Goal: Task Accomplishment & Management: Manage account settings

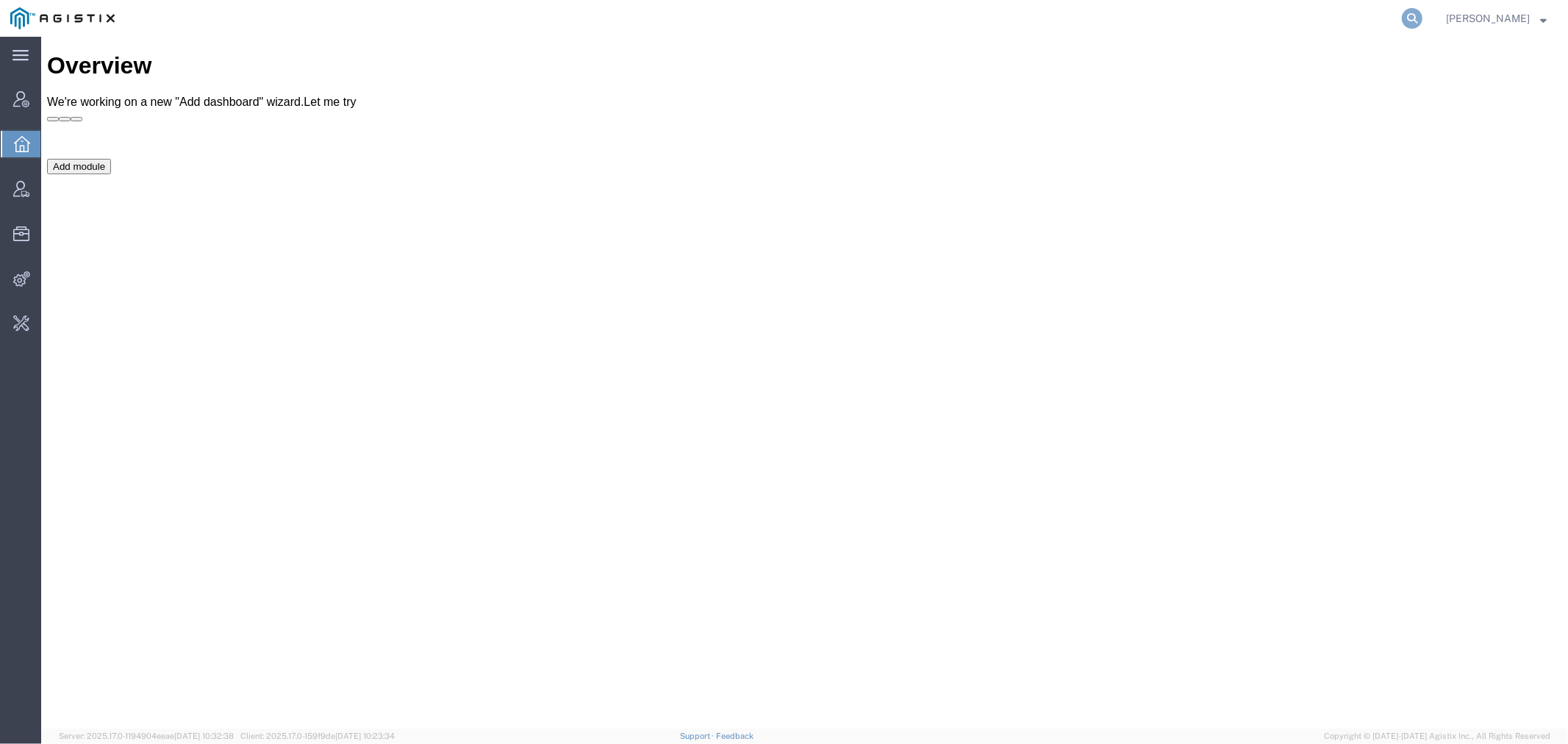
click at [1422, 15] on icon at bounding box center [1412, 18] width 21 height 21
click at [1025, 17] on input "search" at bounding box center [1179, 18] width 447 height 35
type input "offline@syneos"
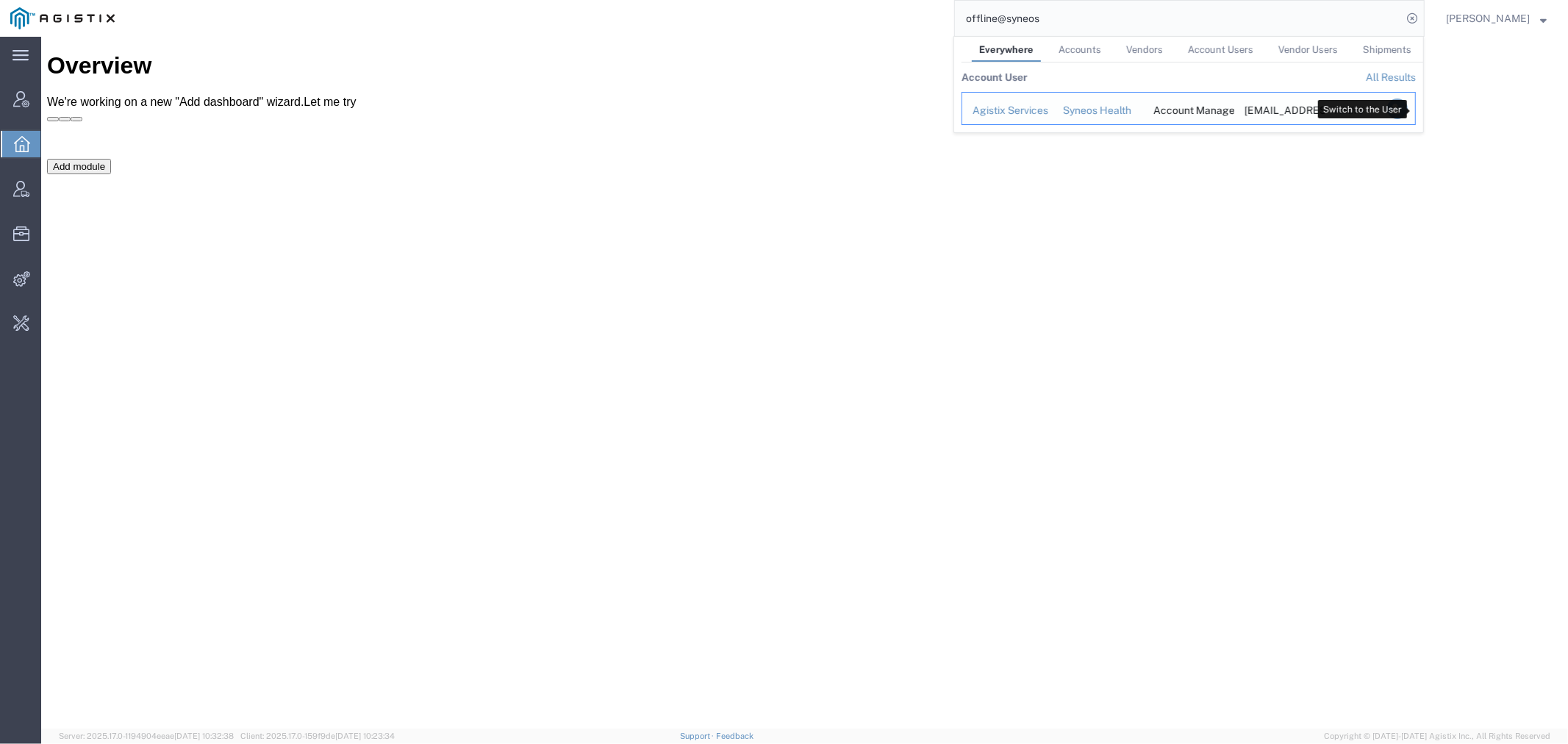
click at [1408, 108] on icon "Search Results" at bounding box center [1397, 109] width 21 height 21
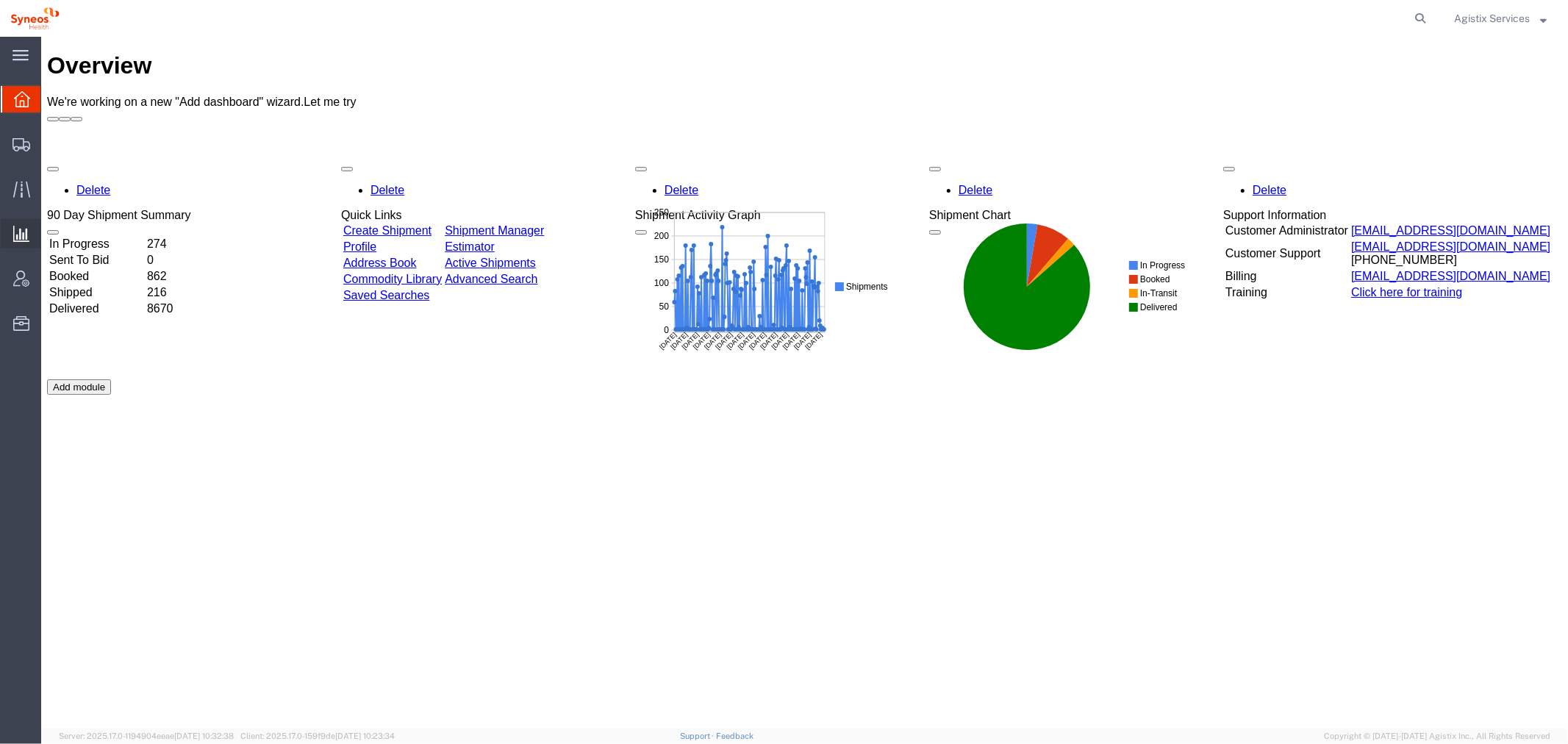
click at [0, 0] on span "Saved Reports" at bounding box center [0, 0] width 0 height 0
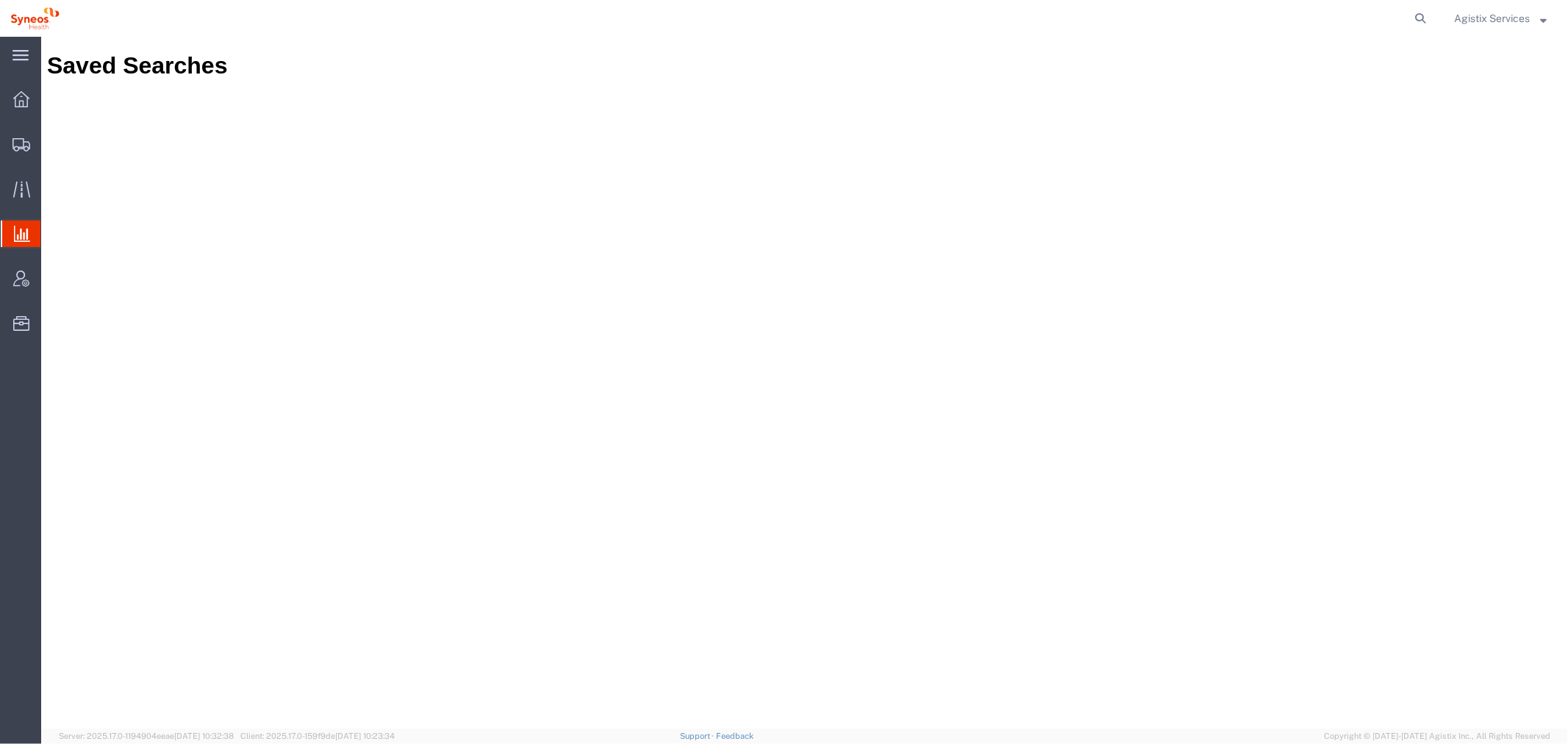
click at [0, 0] on span "Saved Reports" at bounding box center [0, 0] width 0 height 0
click at [1419, 12] on icon at bounding box center [1420, 18] width 21 height 21
paste input "56551274"
type input "56551274"
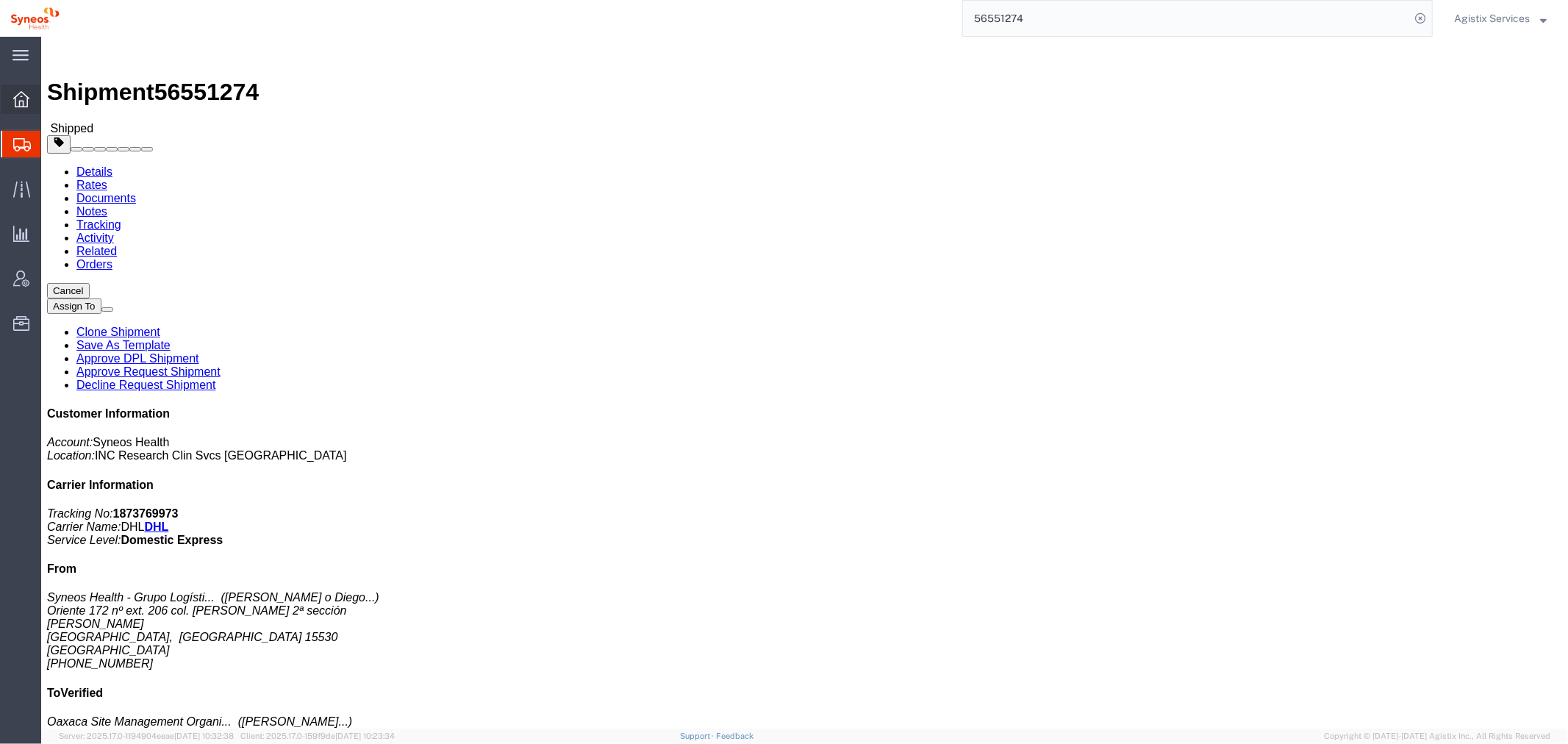
click at [13, 98] on icon at bounding box center [21, 99] width 16 height 16
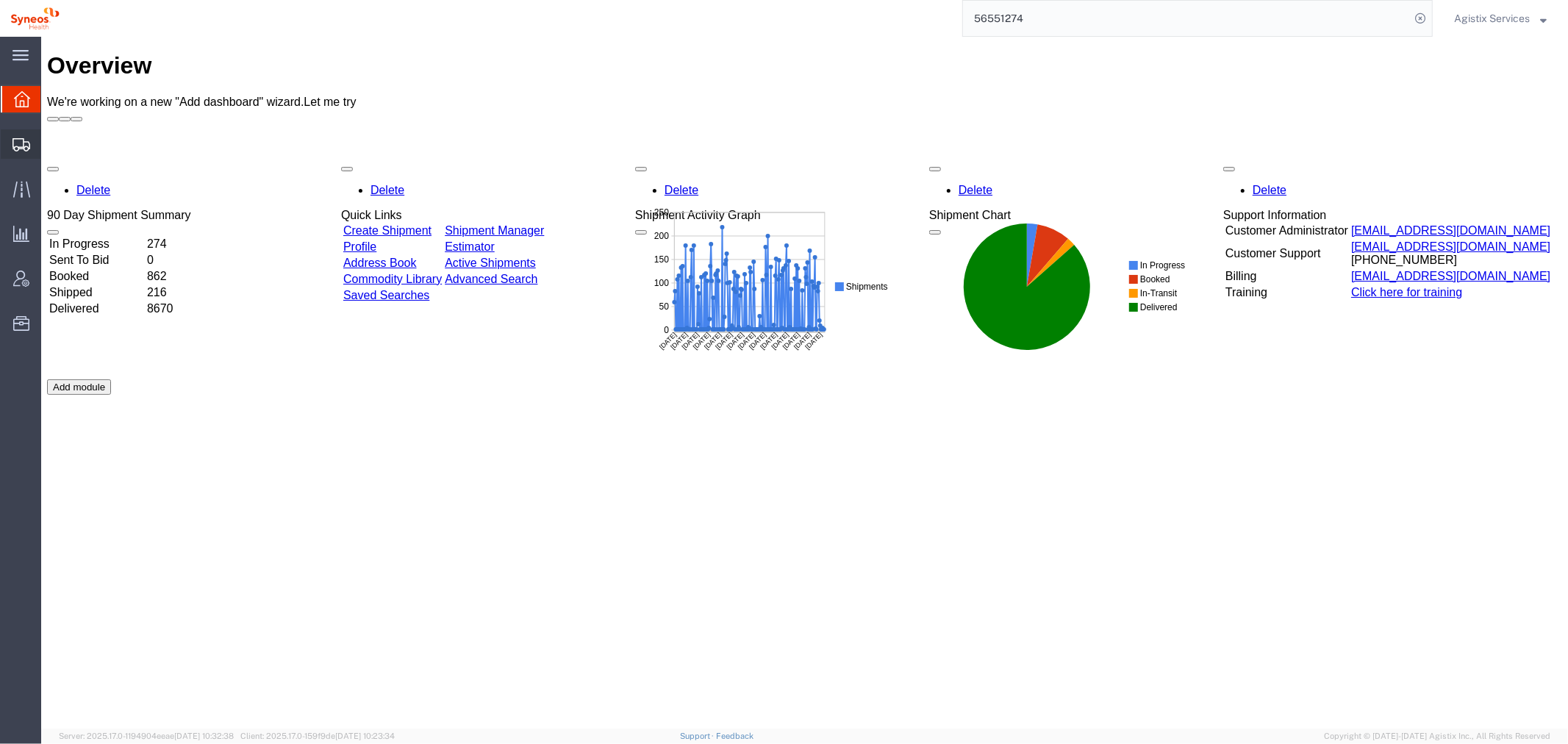
click at [0, 0] on span "Shipment Manager" at bounding box center [0, 0] width 0 height 0
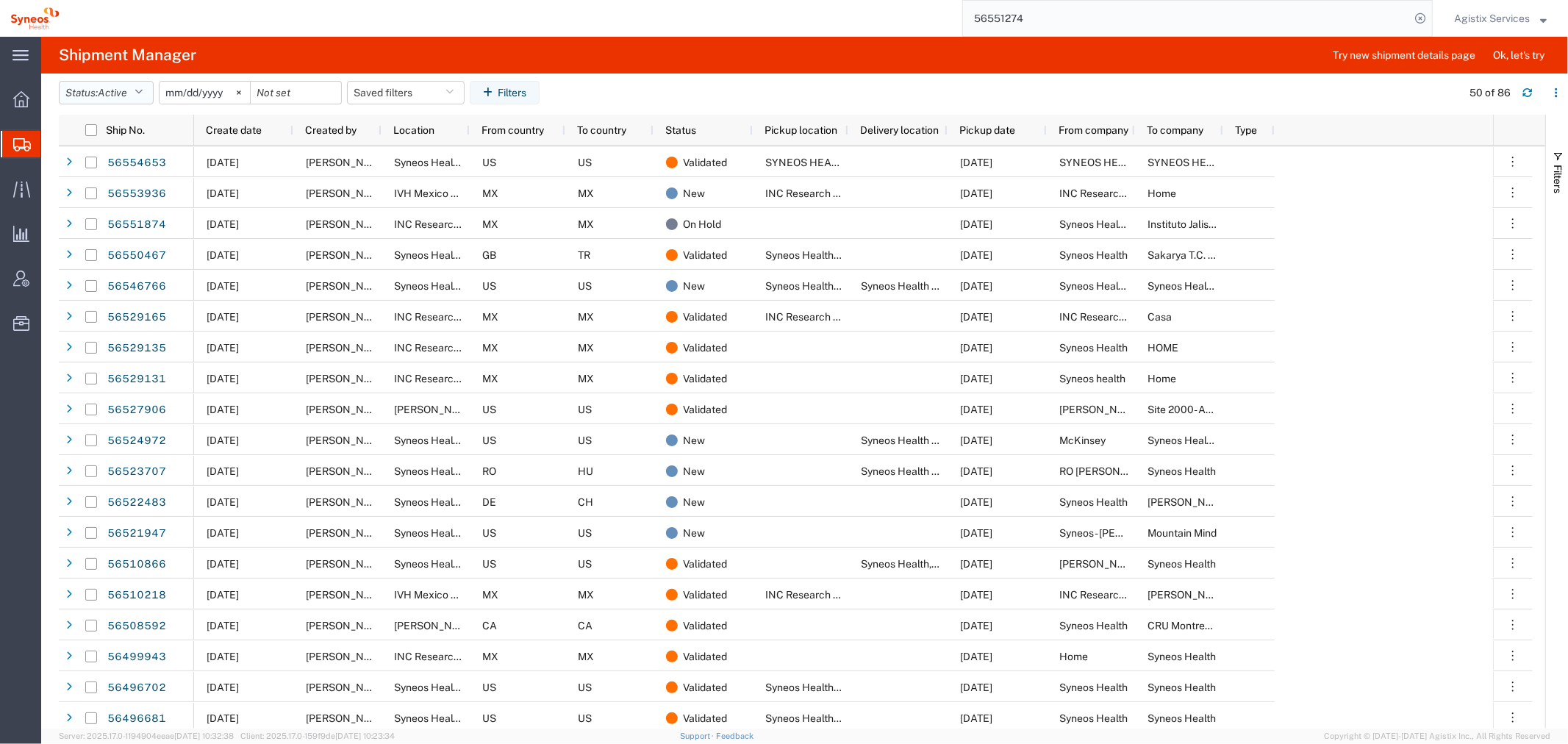
click at [104, 87] on span "Active" at bounding box center [113, 93] width 30 height 12
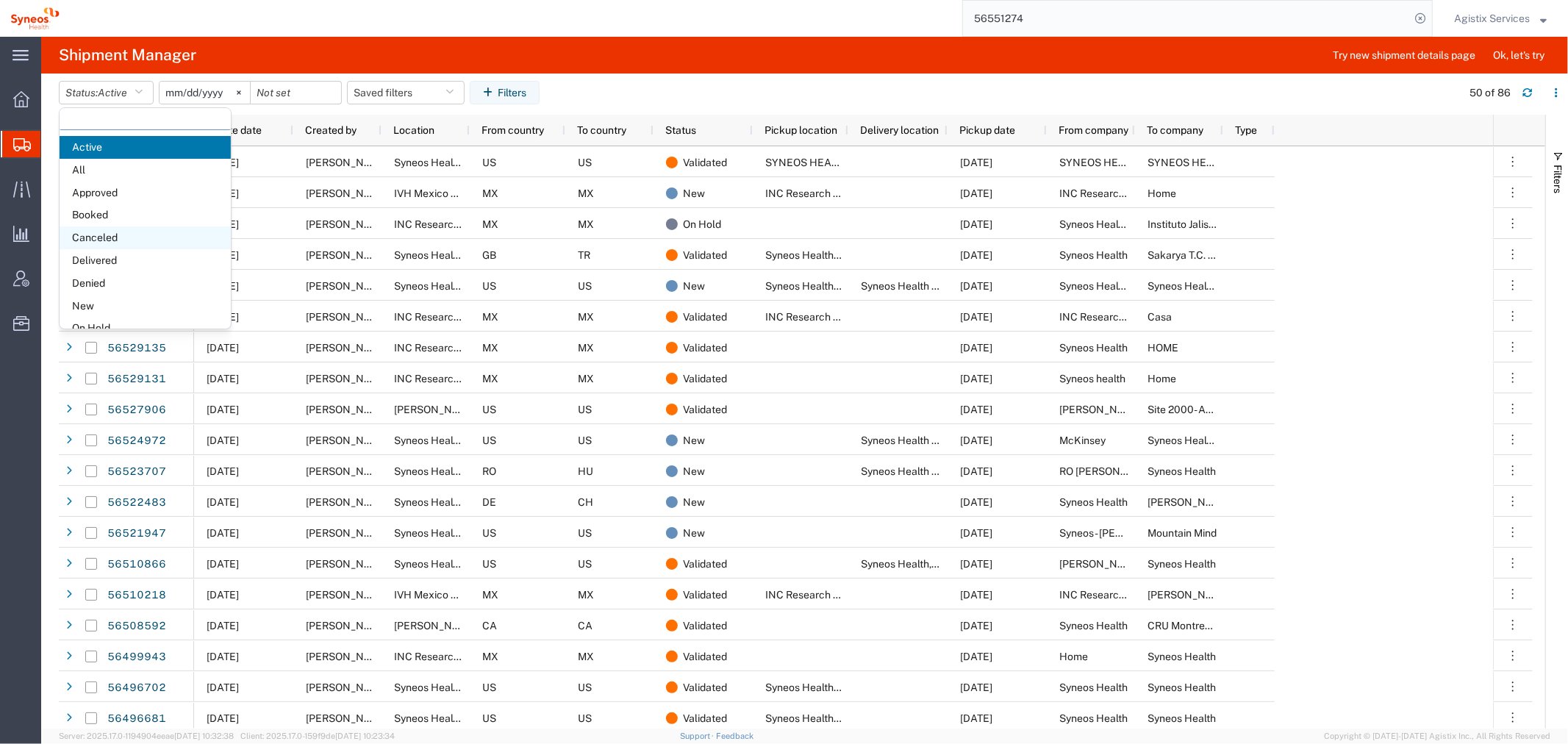
scroll to position [81, 0]
click at [137, 240] on span "On Hold" at bounding box center [145, 247] width 171 height 23
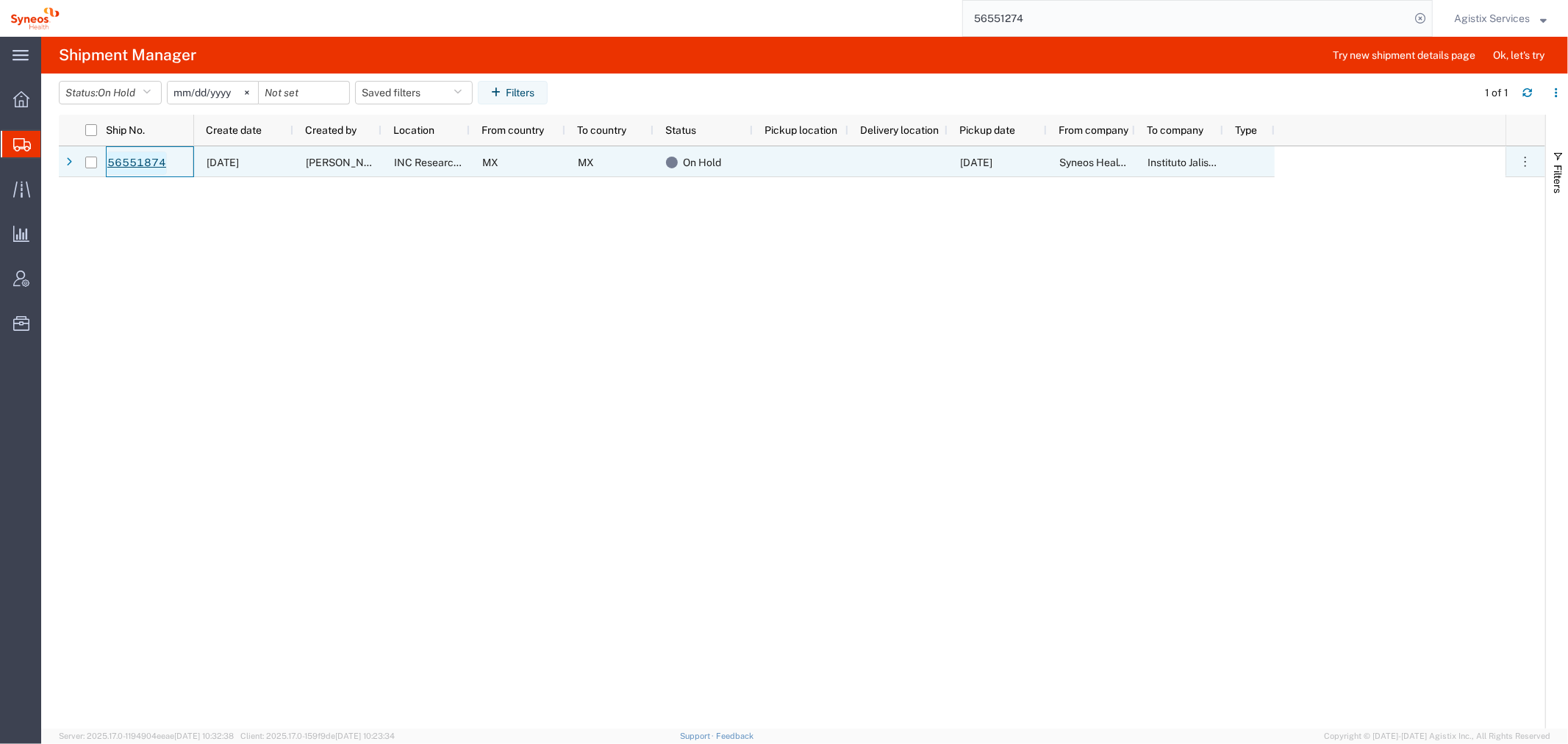
click at [127, 164] on link "56551874" at bounding box center [136, 163] width 60 height 24
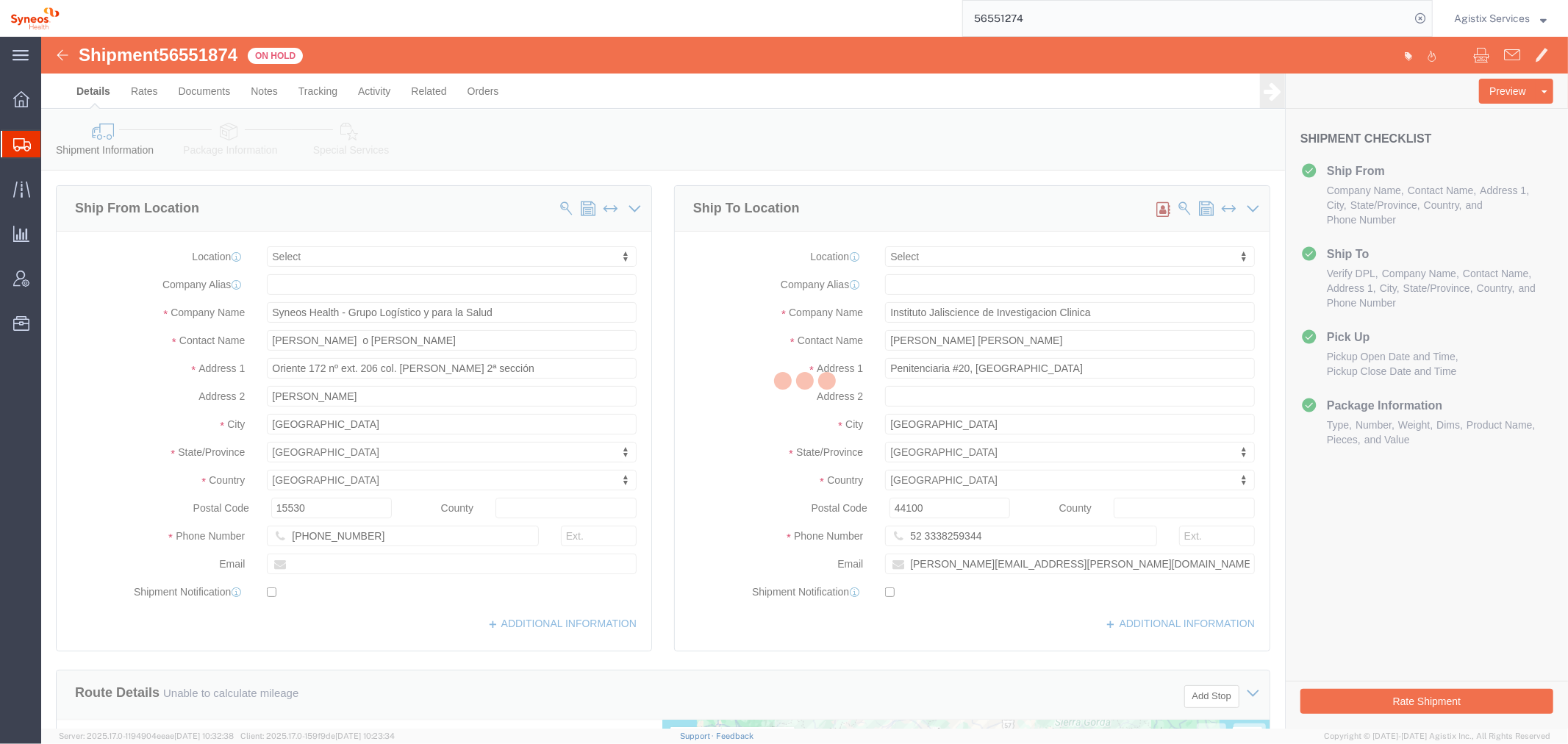
select select
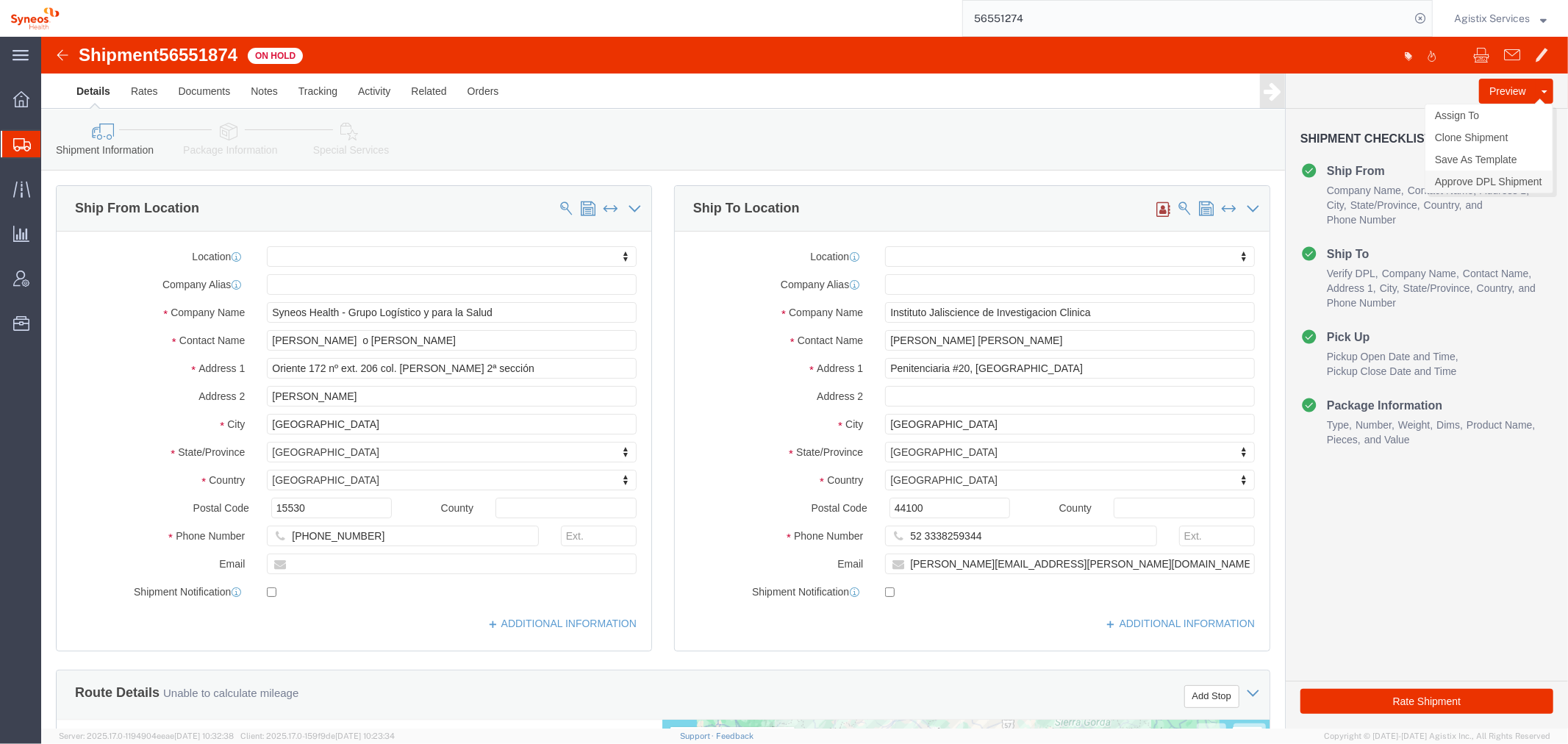
click link "Approve DPL Shipment"
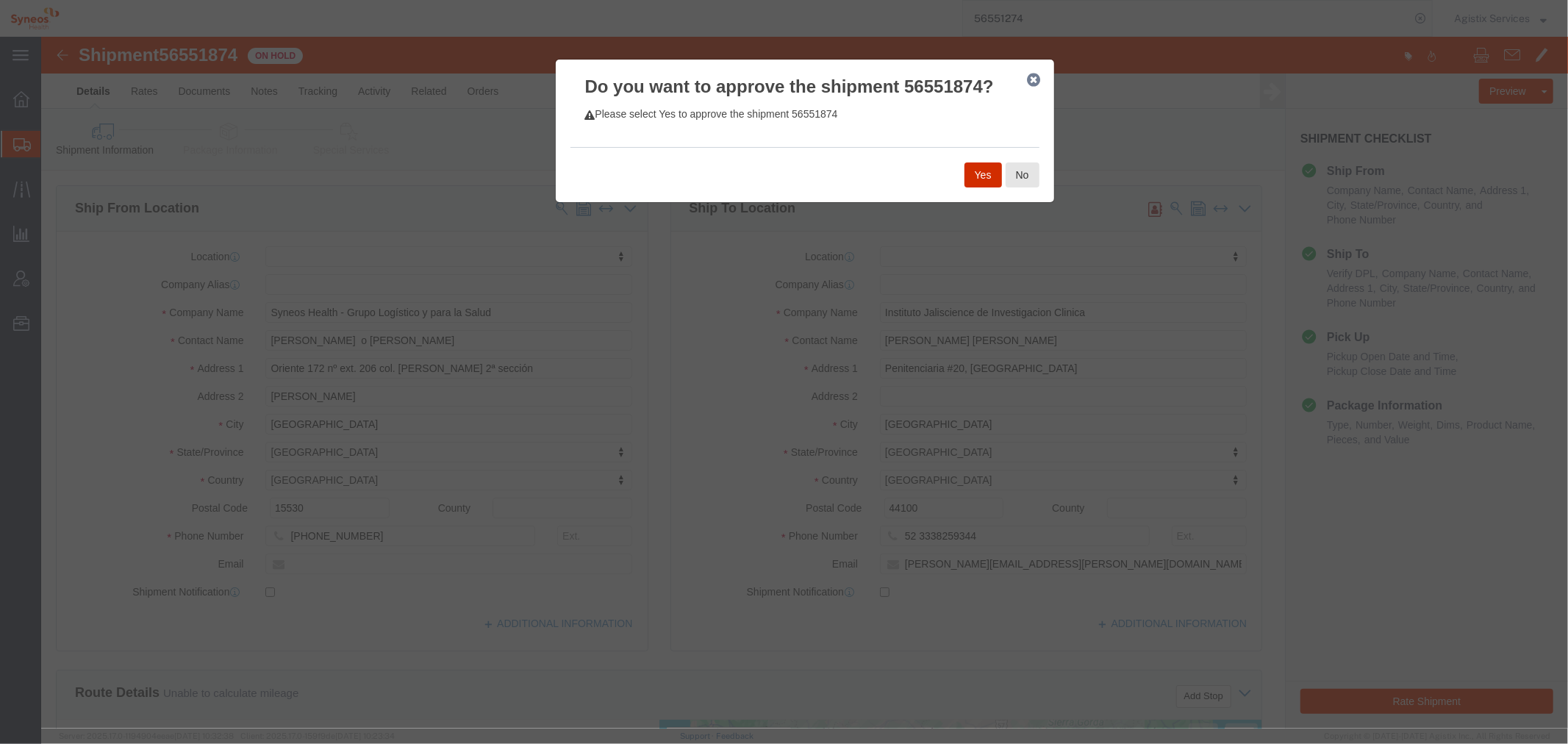
click button "Yes"
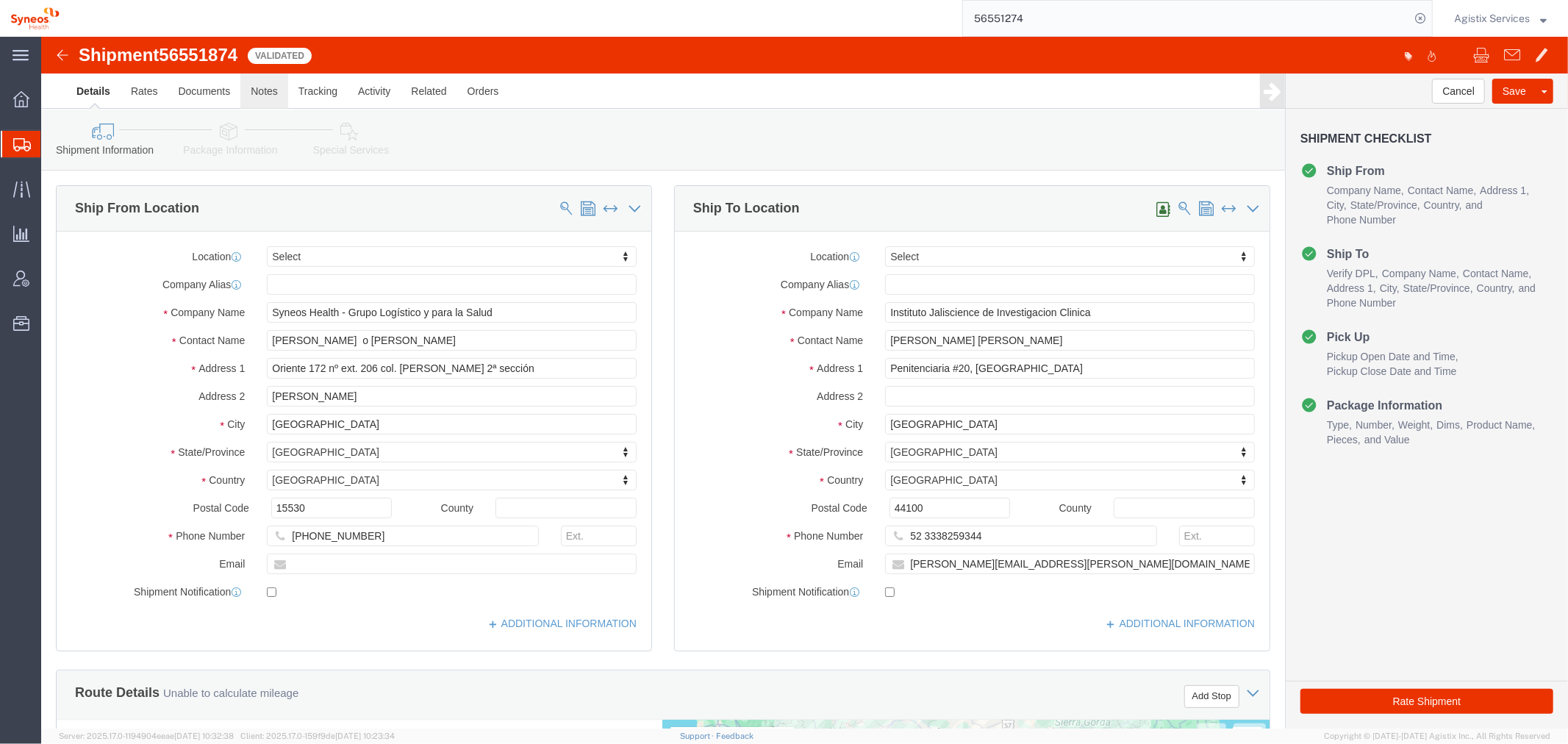
click link "Notes"
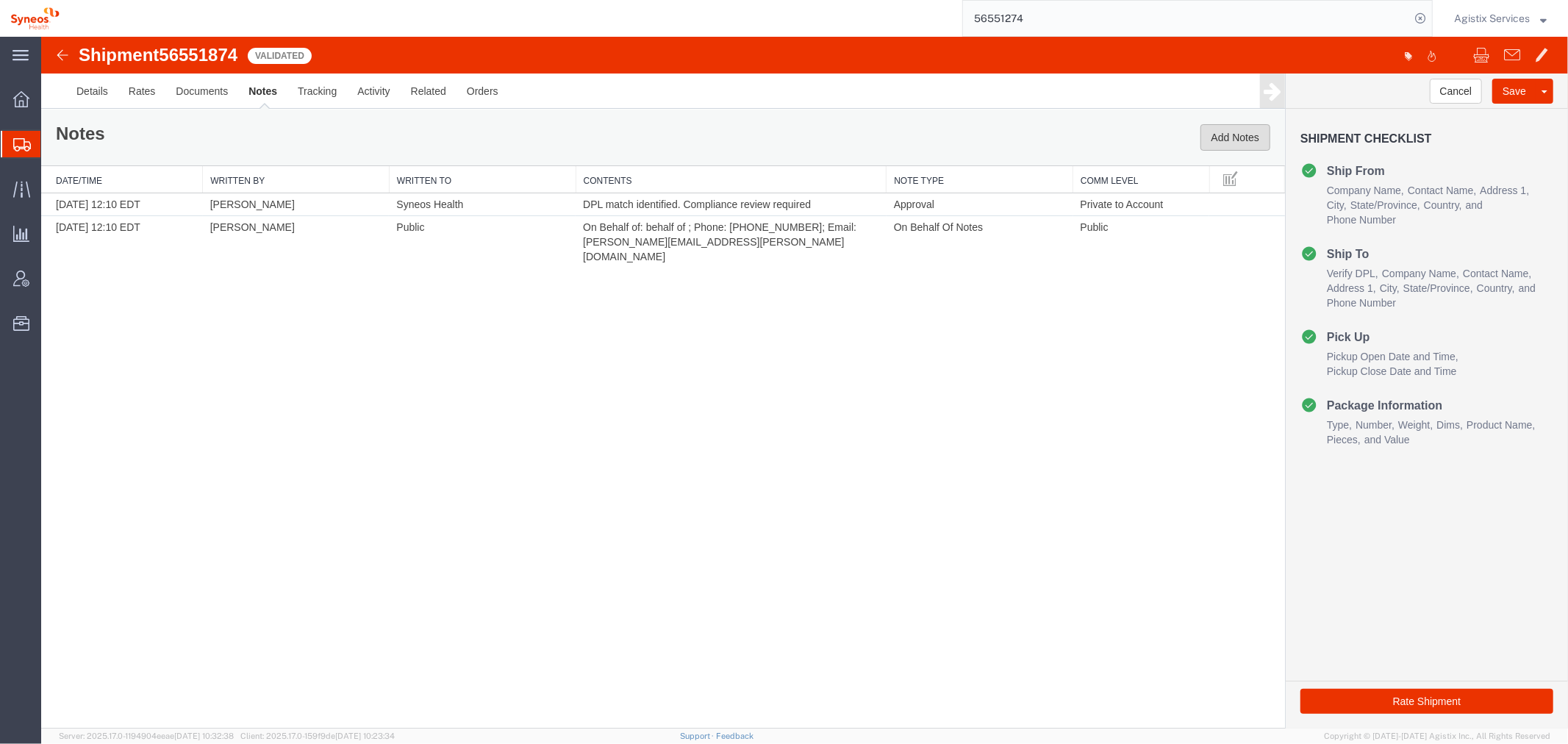
click at [1253, 132] on button "Add Notes" at bounding box center [1234, 136] width 70 height 26
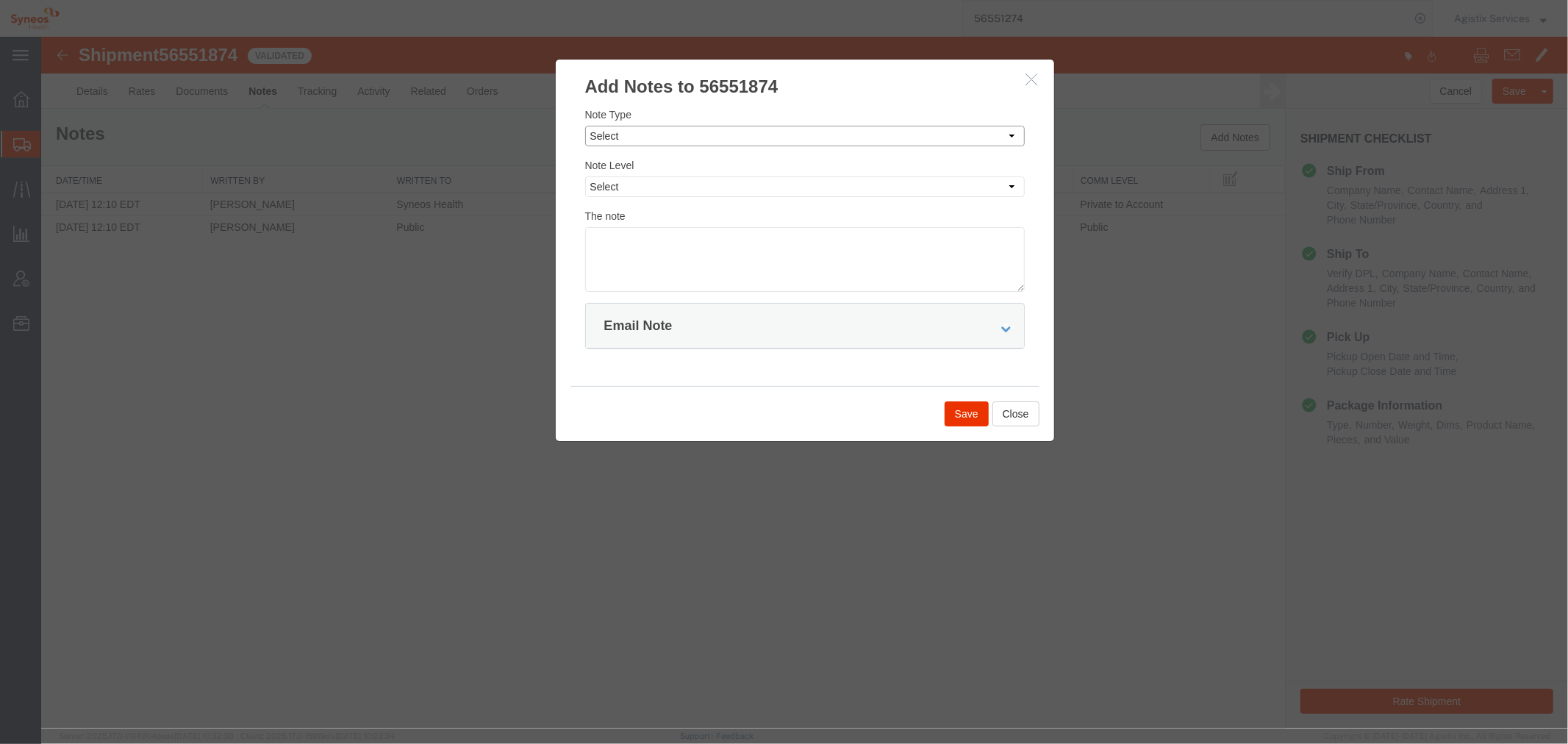
click at [622, 137] on select "Select Approval Bid Notes Carrier Change Notes Claim Notes Content Hazmat Notes…" at bounding box center [804, 135] width 440 height 21
select select "APPROVAL"
click at [585, 125] on select "Select Approval Bid Notes Carrier Change Notes Claim Notes Content Hazmat Notes…" at bounding box center [804, 135] width 440 height 21
click at [635, 182] on select "Select Private to Account Private to Vendor Public" at bounding box center [804, 186] width 440 height 21
select select "PRIVATE_TO_ACCOUNT"
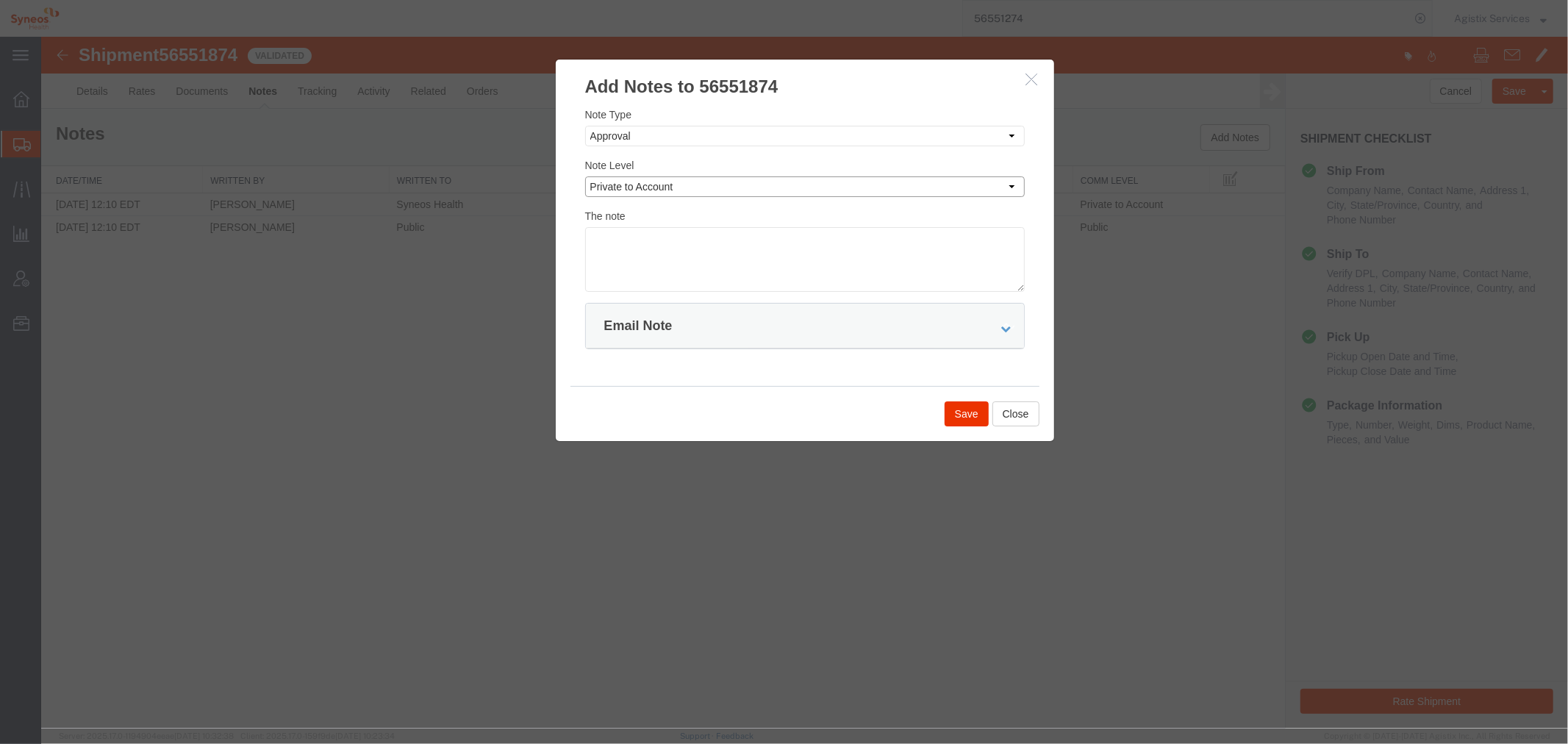
click at [585, 176] on select "Select Private to Account Private to Vendor Public" at bounding box center [804, 186] width 440 height 21
click at [628, 252] on textarea at bounding box center [804, 258] width 440 height 65
type textarea "D"
type textarea "P"
type textarea "DPL hold released by [PERSON_NAME] because domestic shipments within [GEOGRAPHI…"
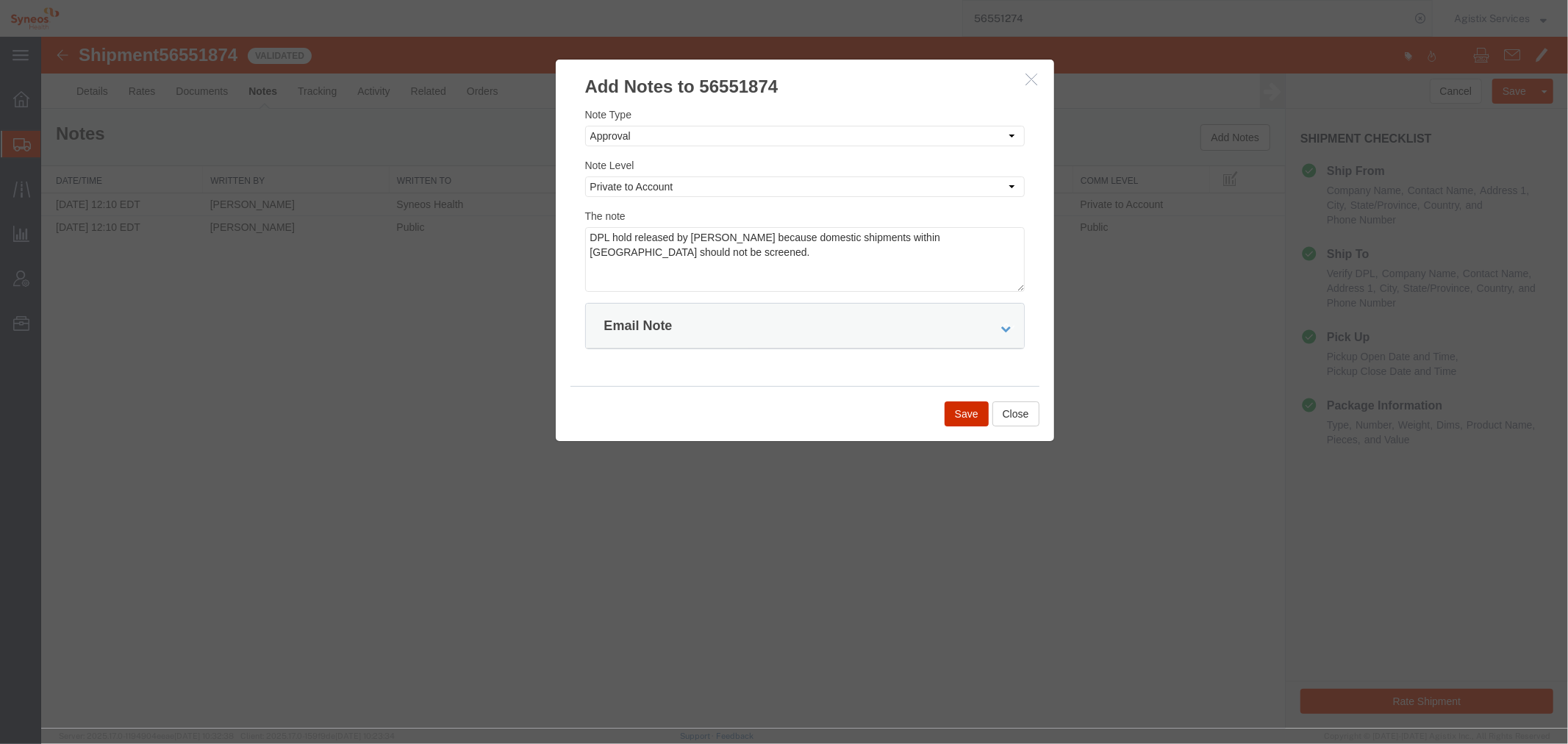
click at [974, 409] on button "Save" at bounding box center [966, 413] width 44 height 25
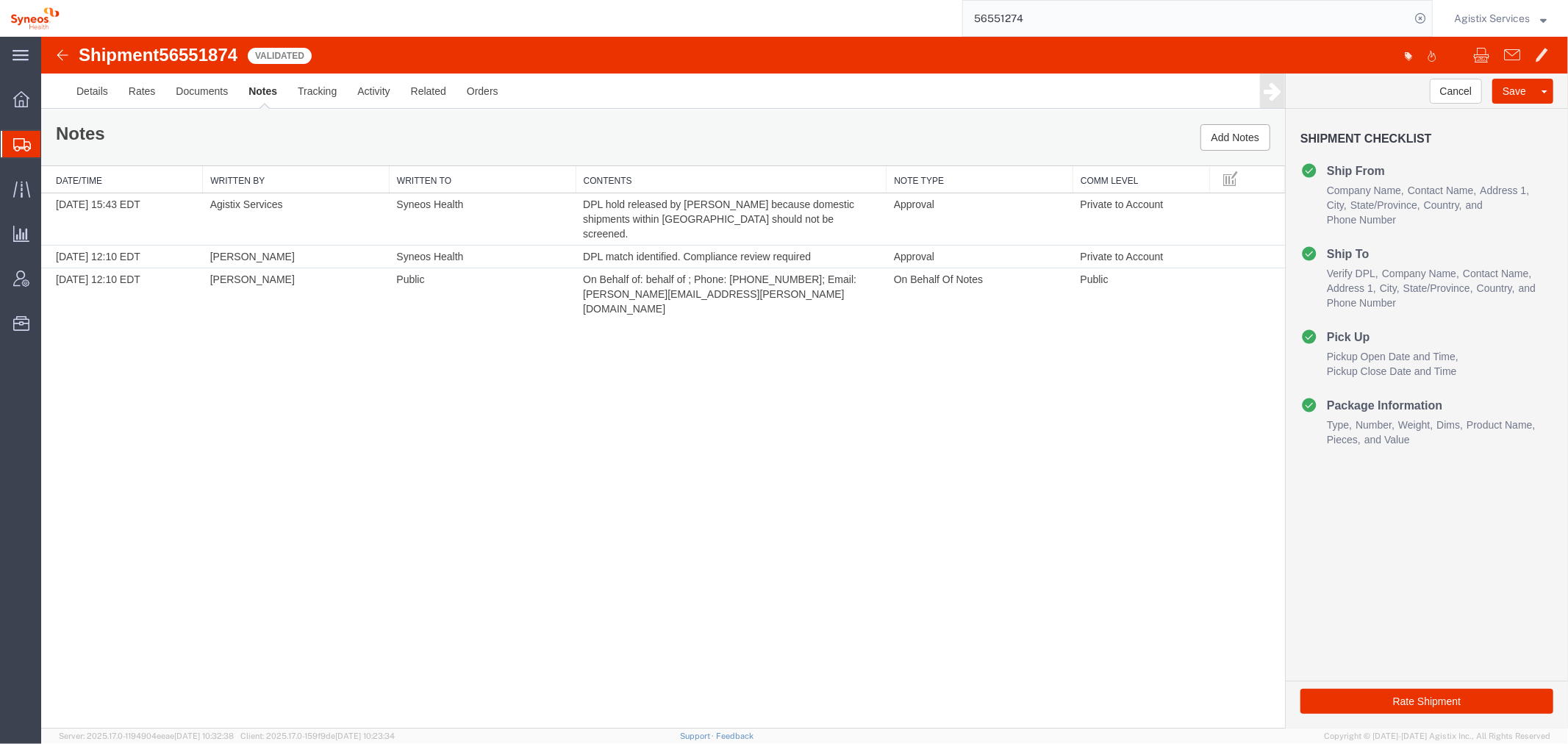
click at [202, 46] on span "56551874" at bounding box center [197, 54] width 79 height 20
copy span "56551874"
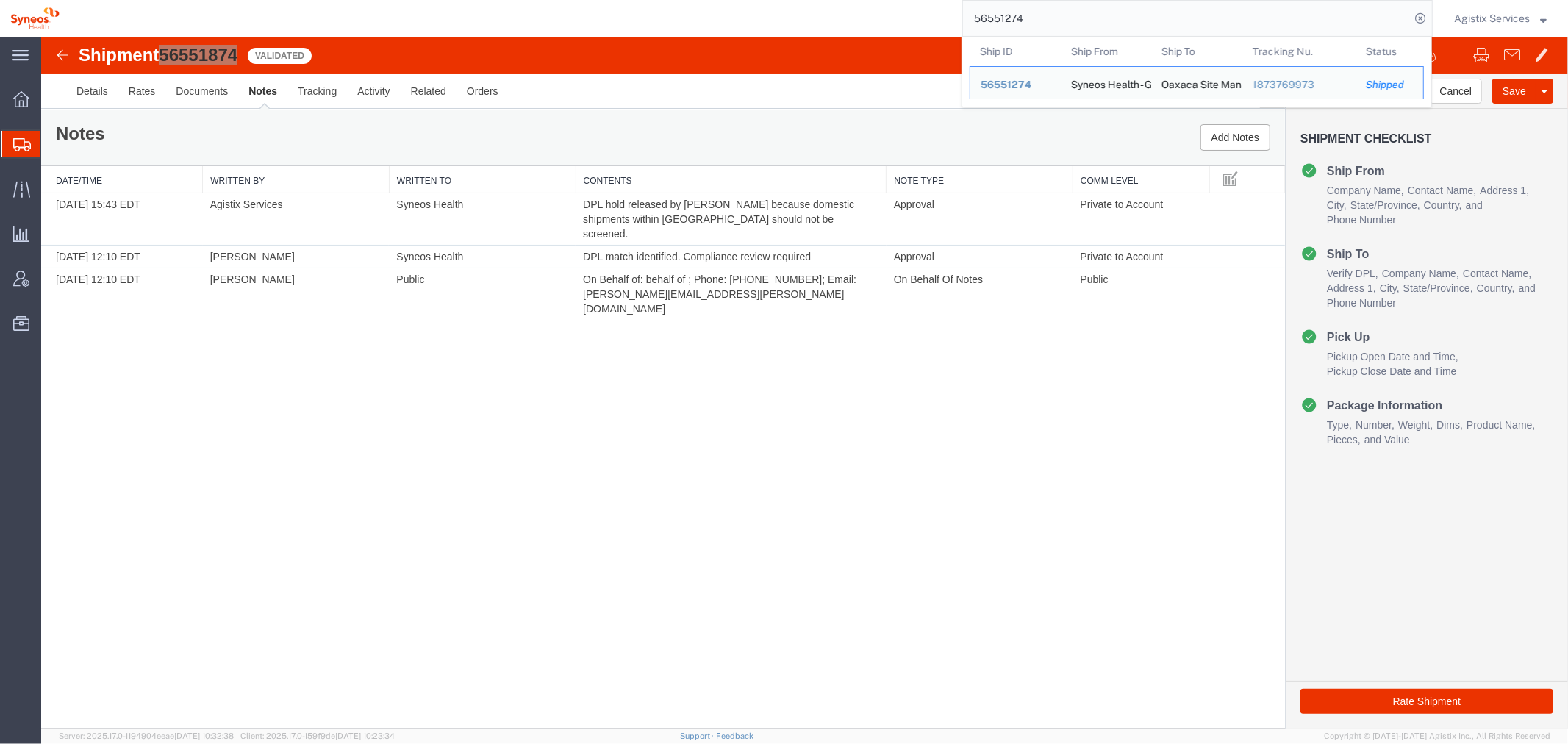
drag, startPoint x: 1059, startPoint y: 12, endPoint x: 826, endPoint y: 12, distance: 233.0
click at [826, 12] on div "56551274 Ship ID Ship From Ship To Tracking Nu. Status Ship ID 56551274 Ship Fr…" at bounding box center [752, 18] width 1363 height 37
paste input "456592"
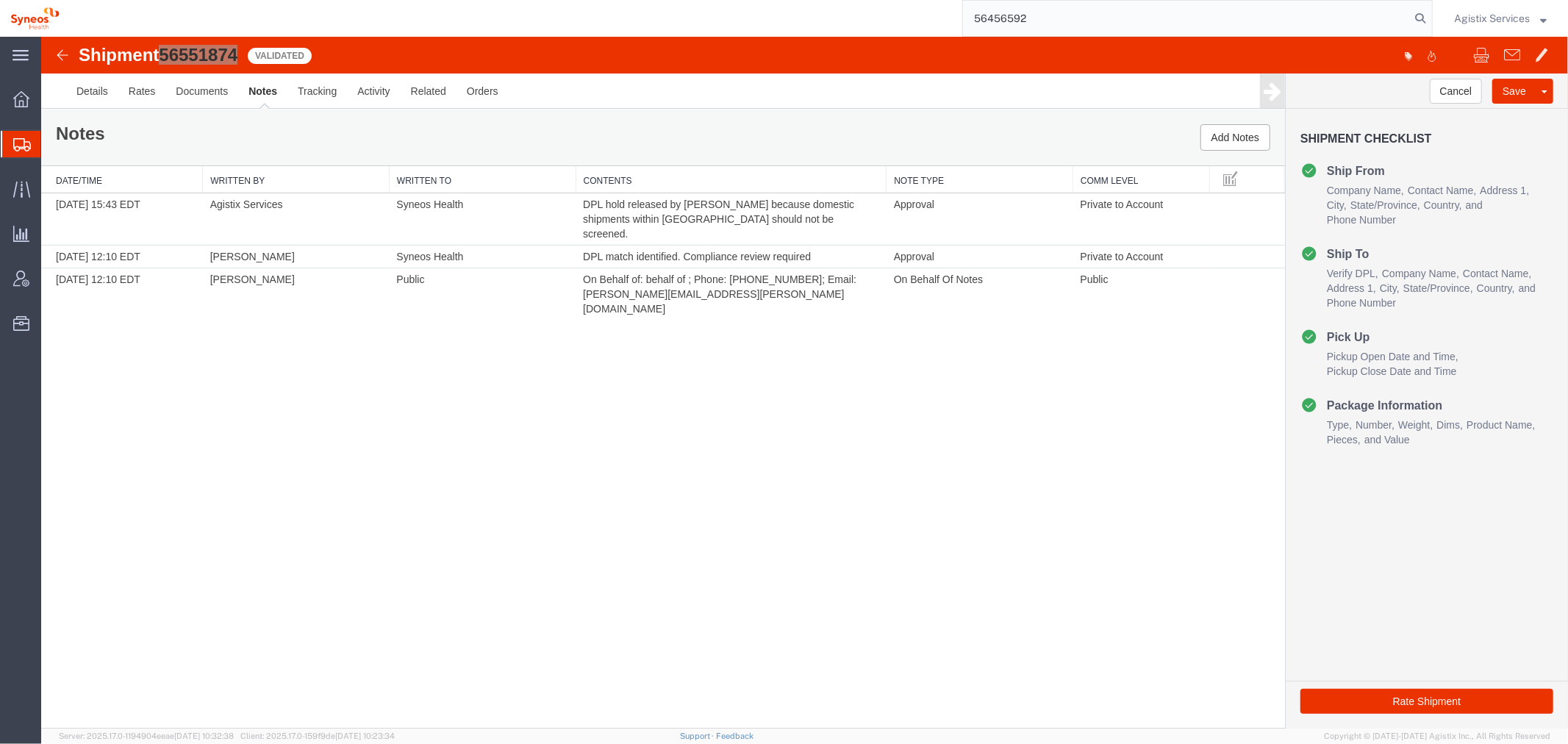
type input "56456592"
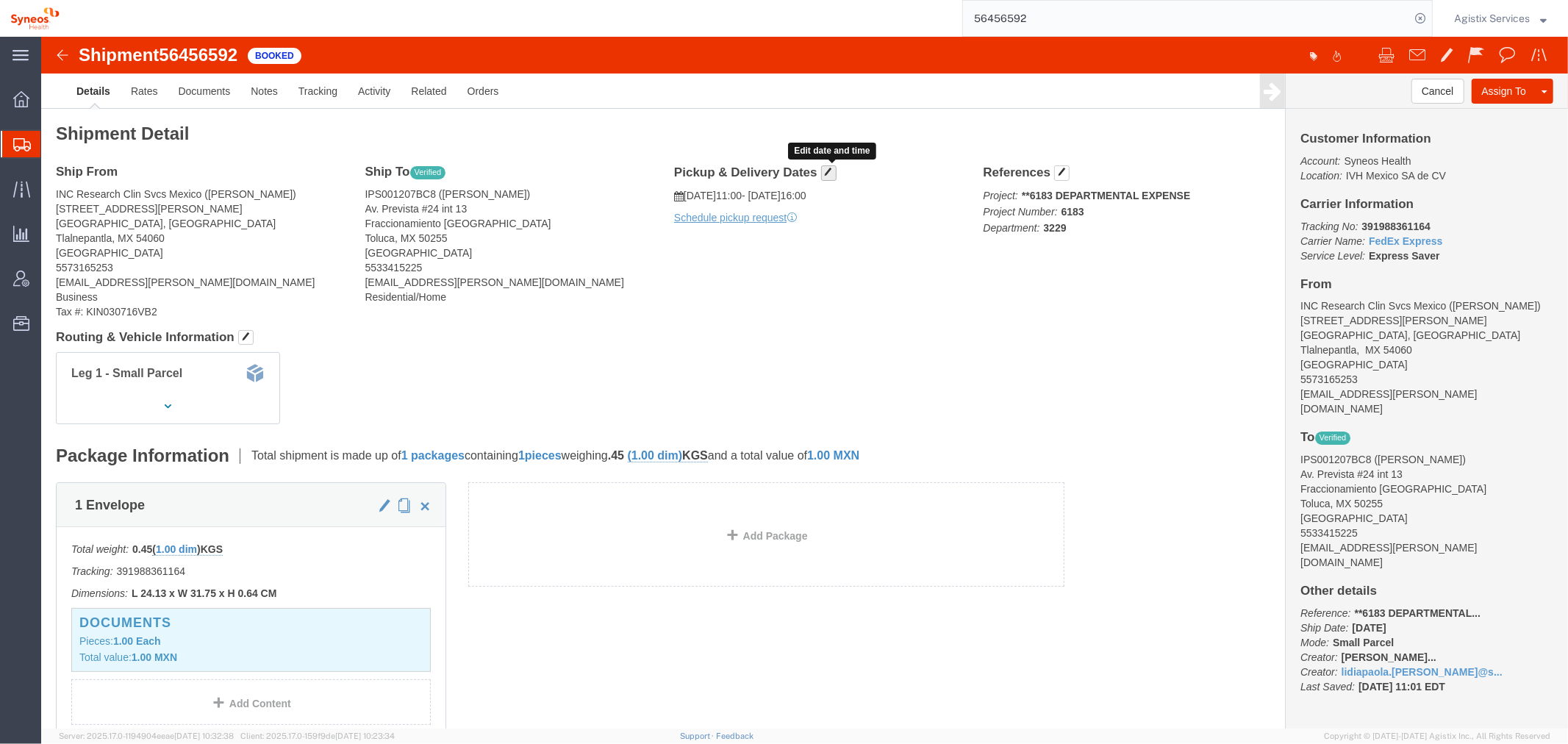
click span "button"
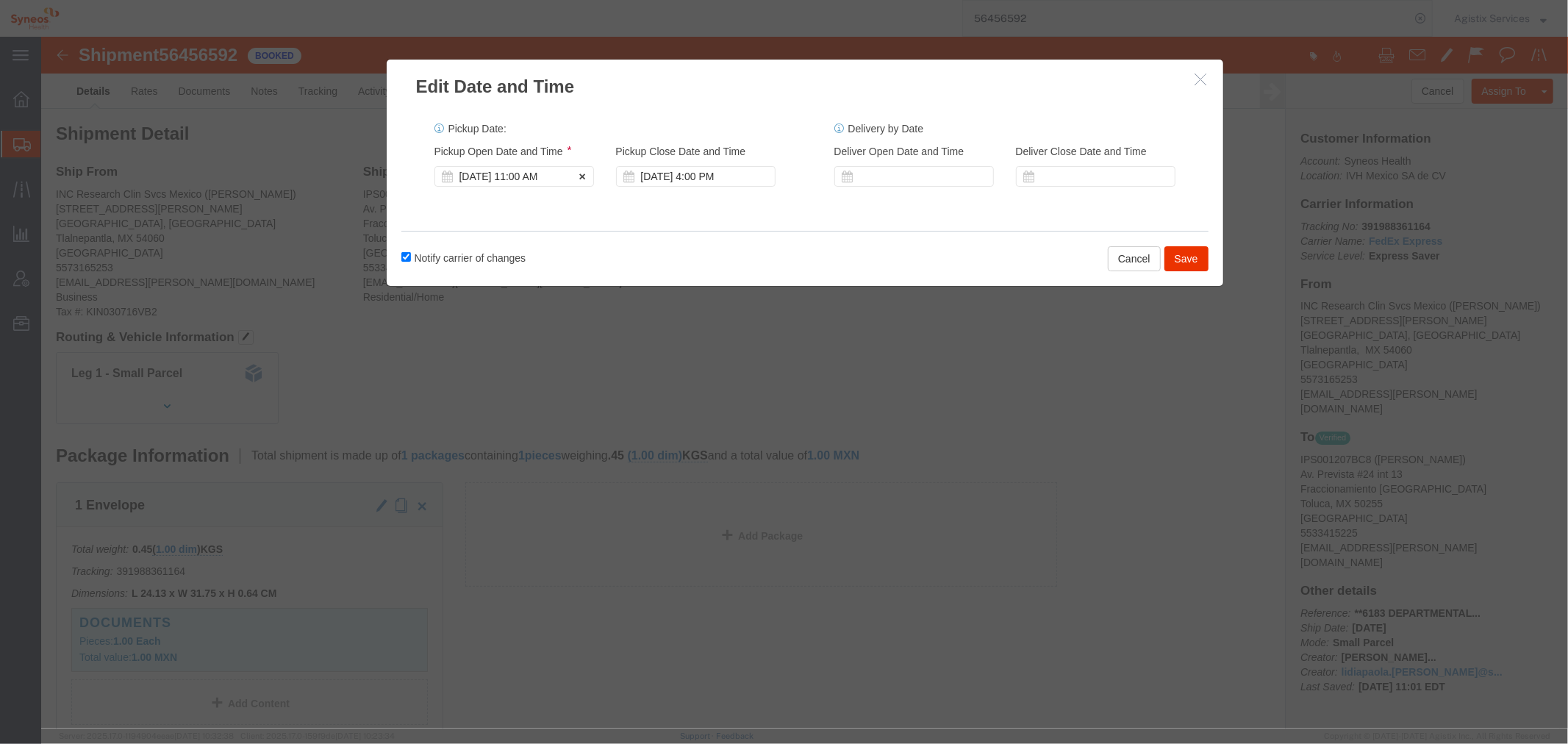
click div "[DATE] 11:00 AM"
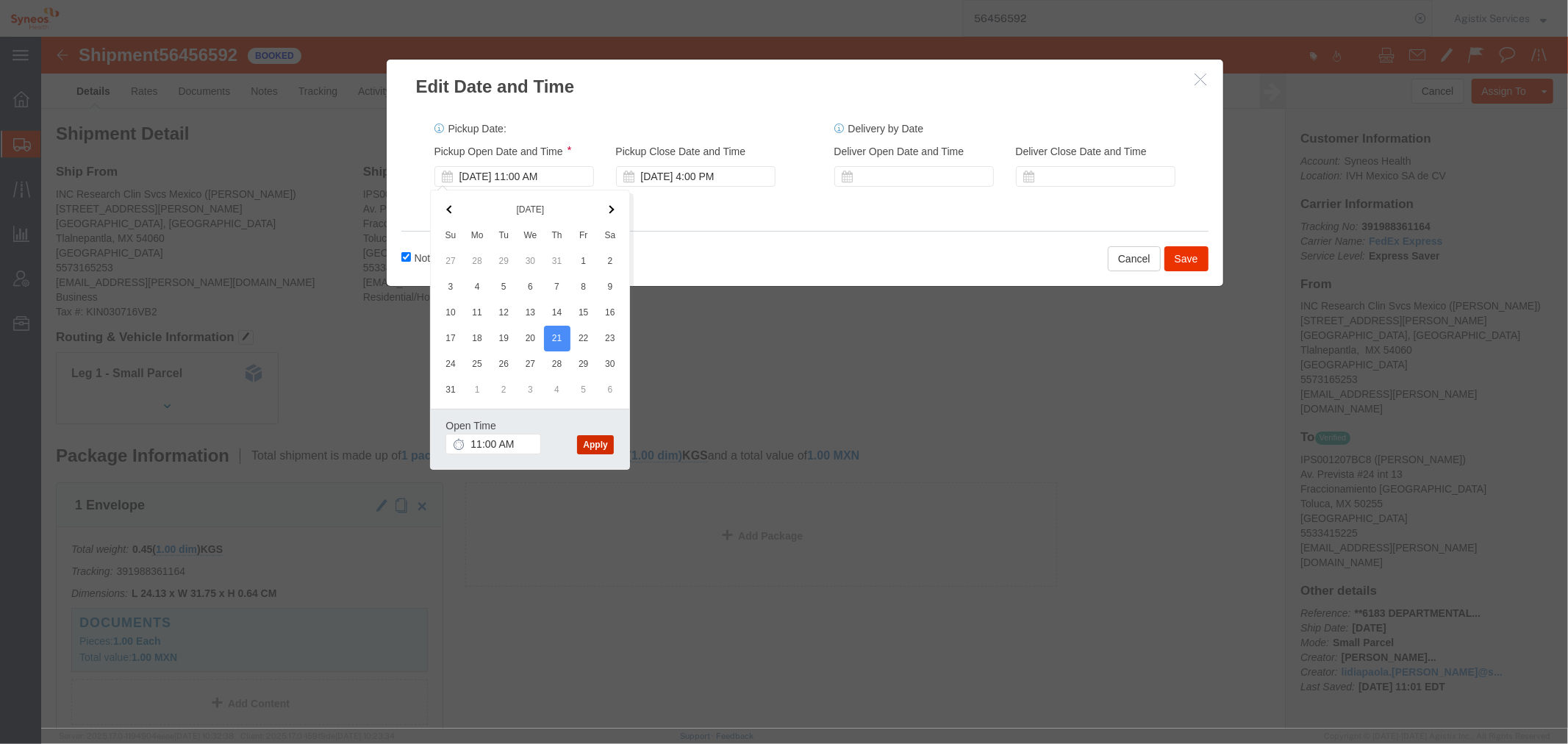
click button "Apply"
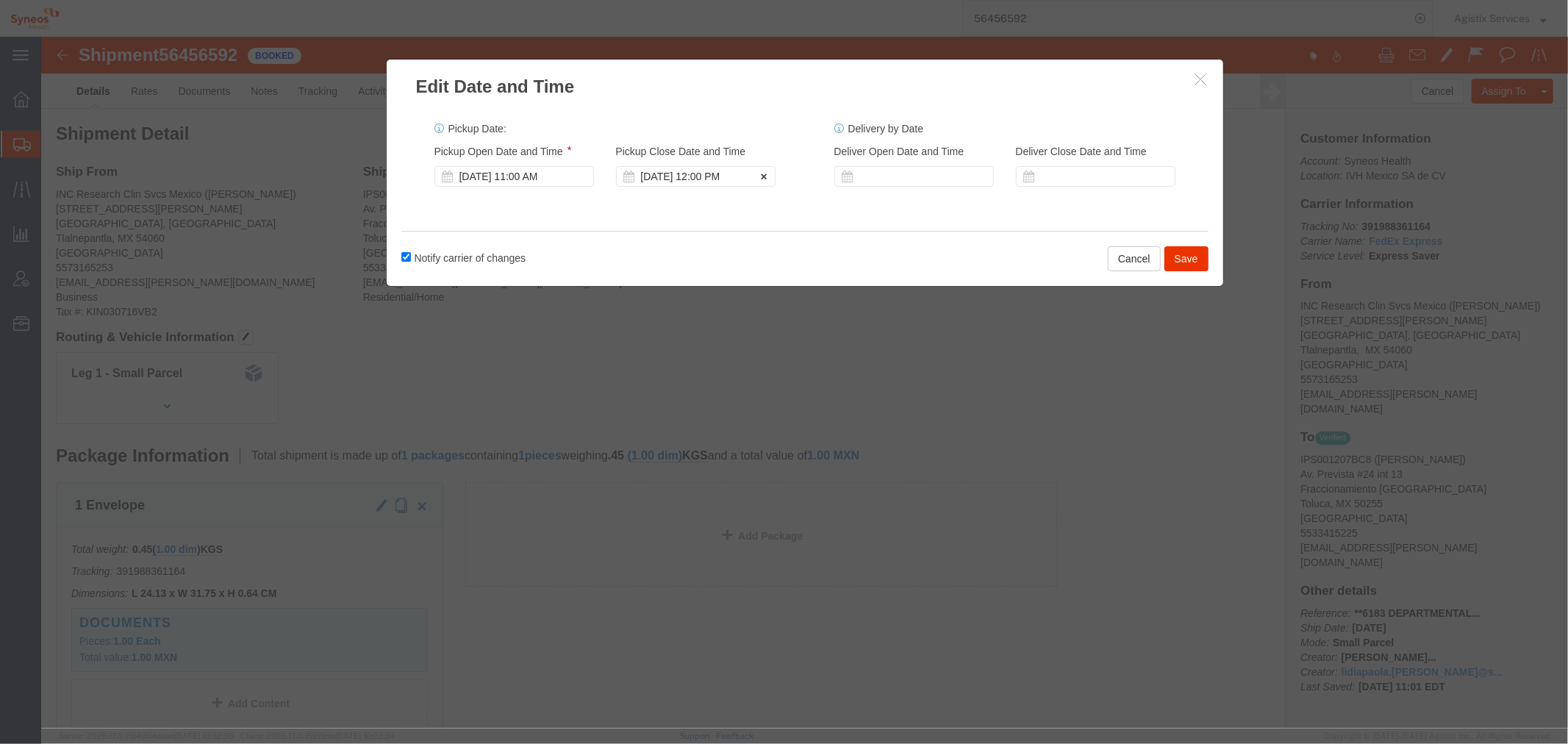
click div "[DATE] 12:00 PM"
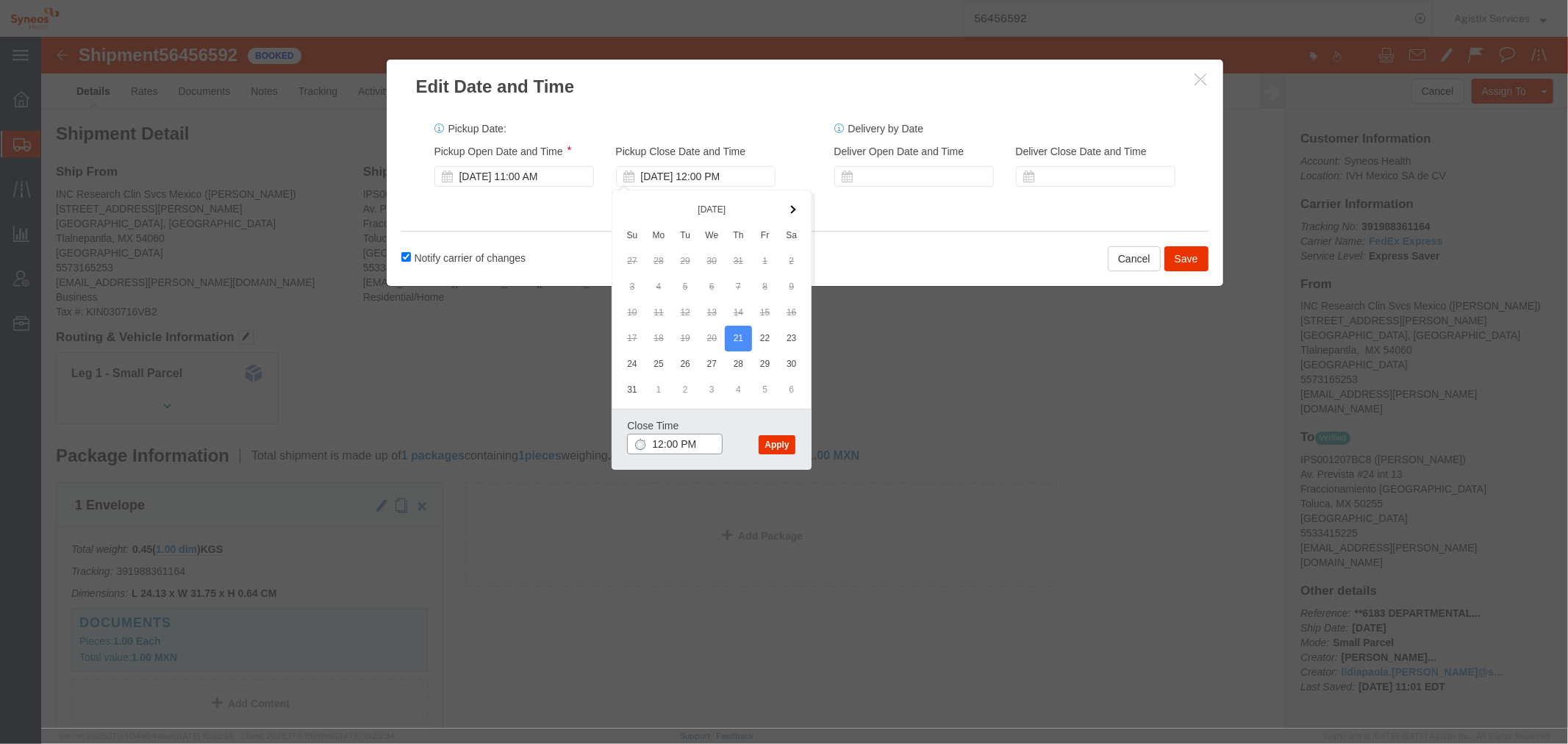
type input "6:00 PM"
click button "Apply"
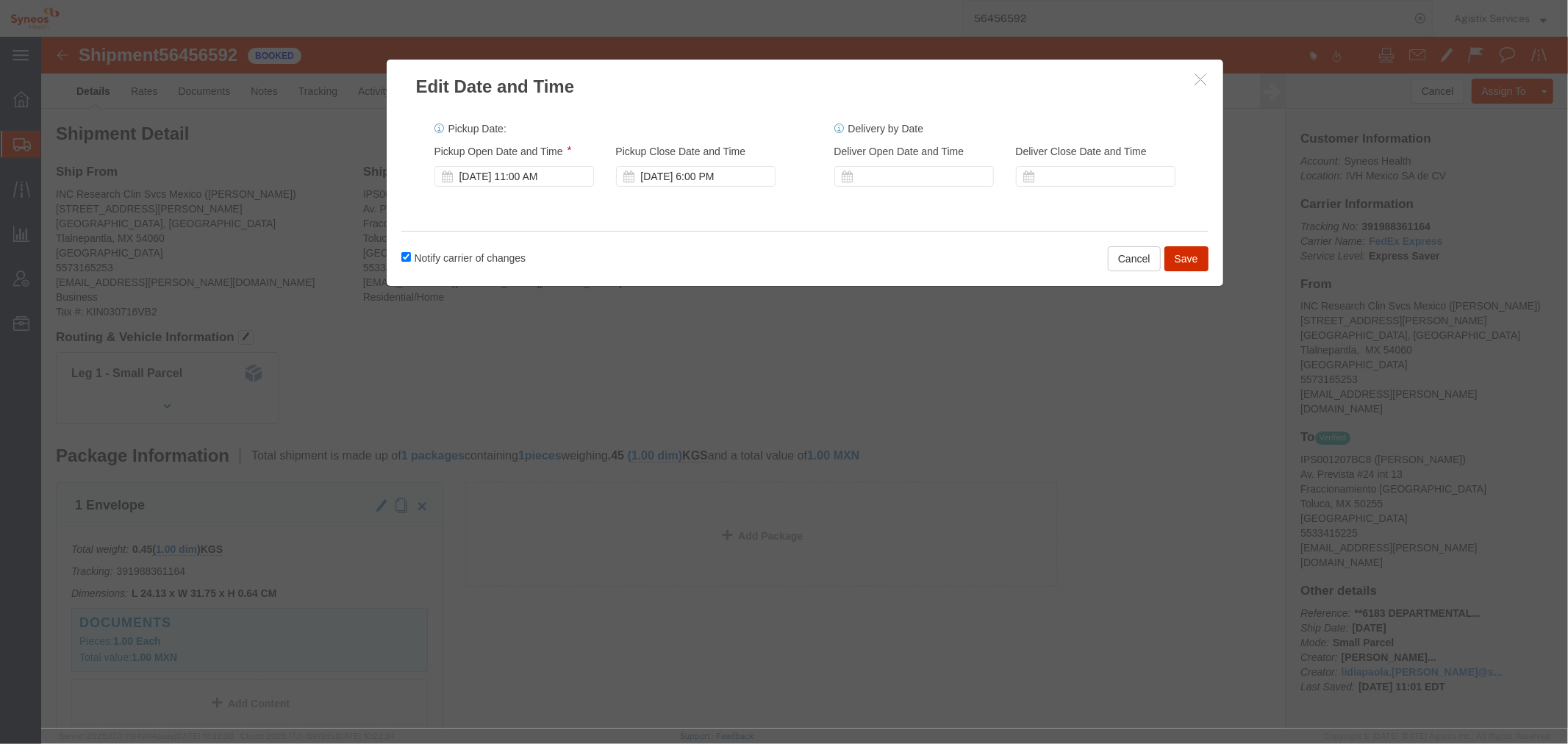
click button "Save"
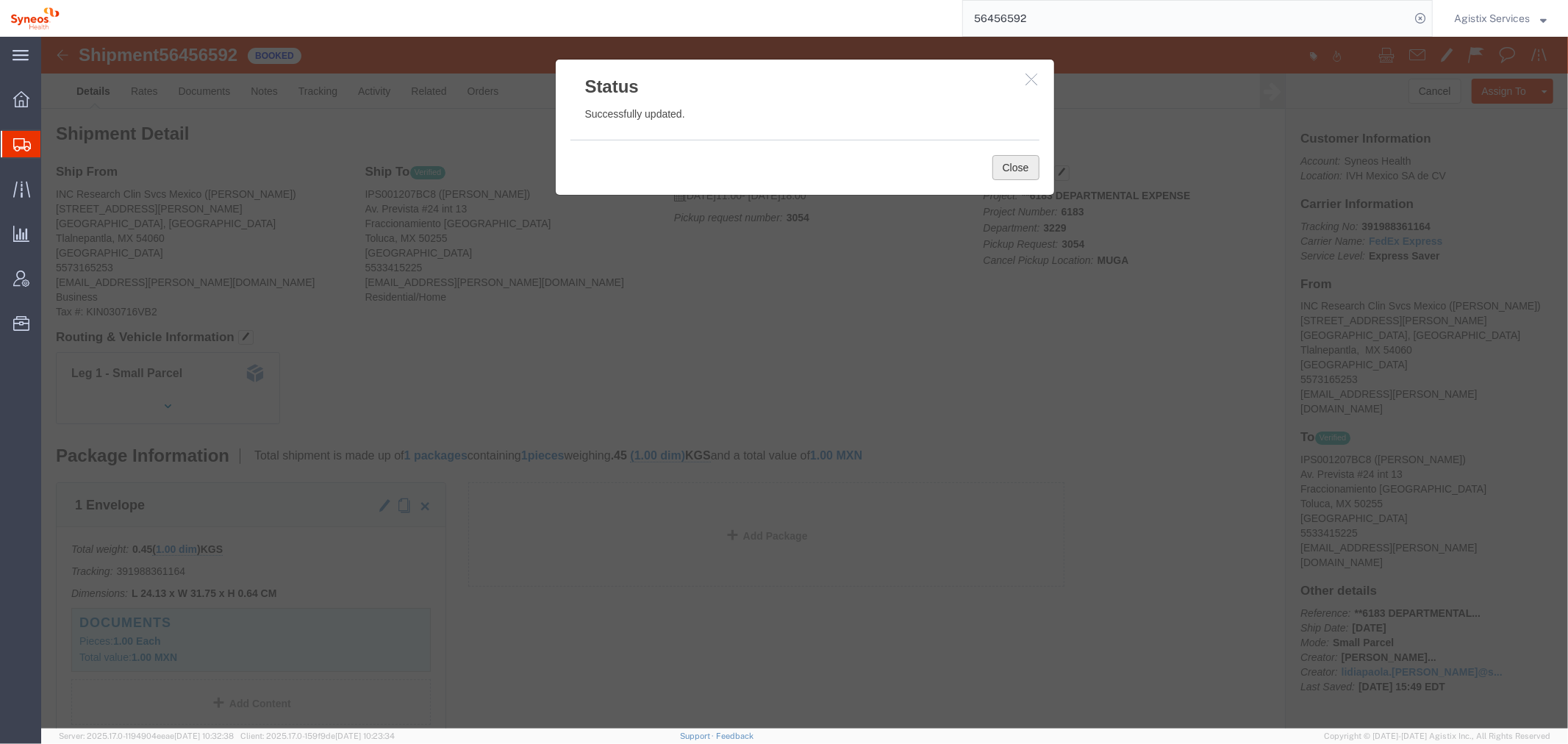
click button "Close"
